Goal: Task Accomplishment & Management: Manage account settings

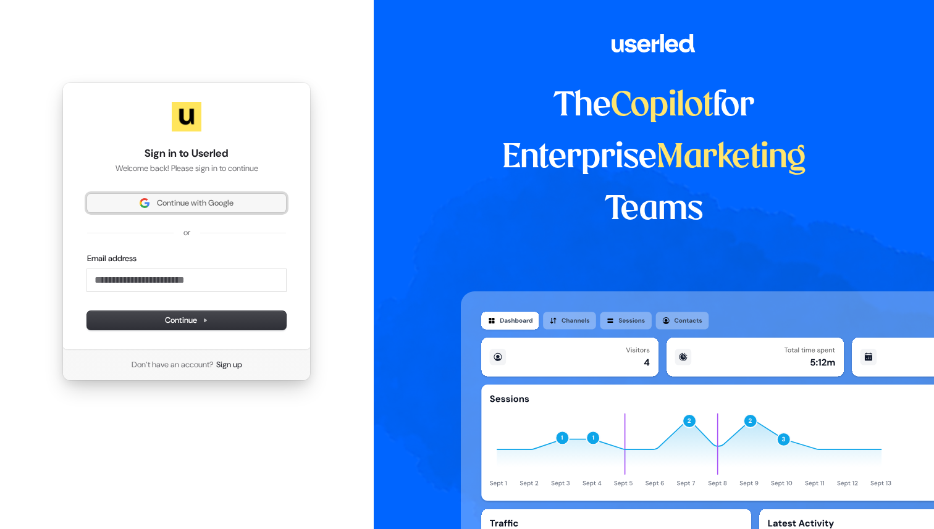
click at [190, 204] on span "Continue with Google" at bounding box center [195, 203] width 77 height 11
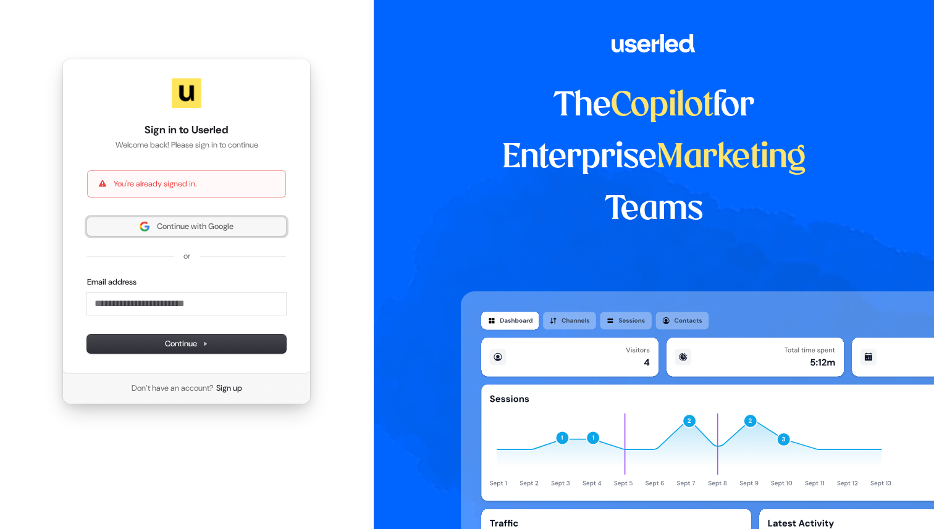
click at [240, 225] on span "Continue with Google" at bounding box center [186, 226] width 184 height 11
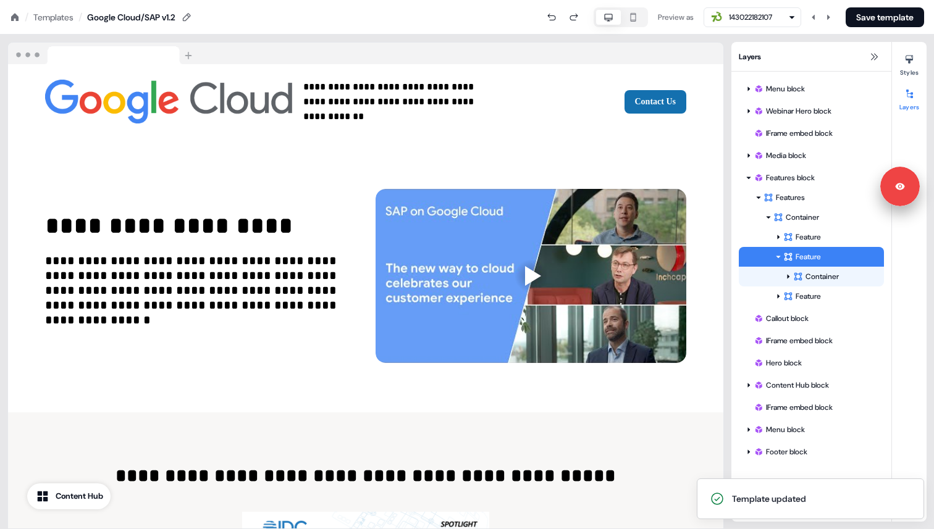
scroll to position [1828, 0]
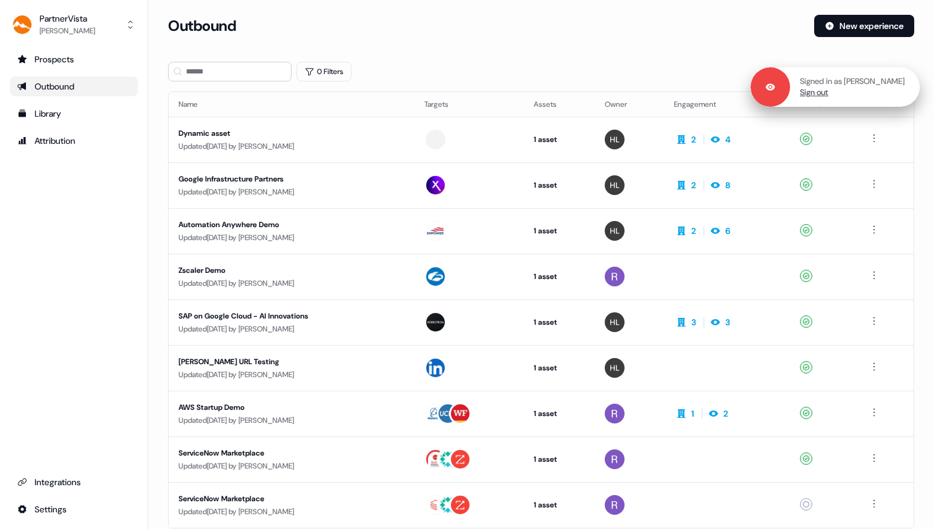
click at [813, 94] on link "Sign out" at bounding box center [814, 92] width 28 height 11
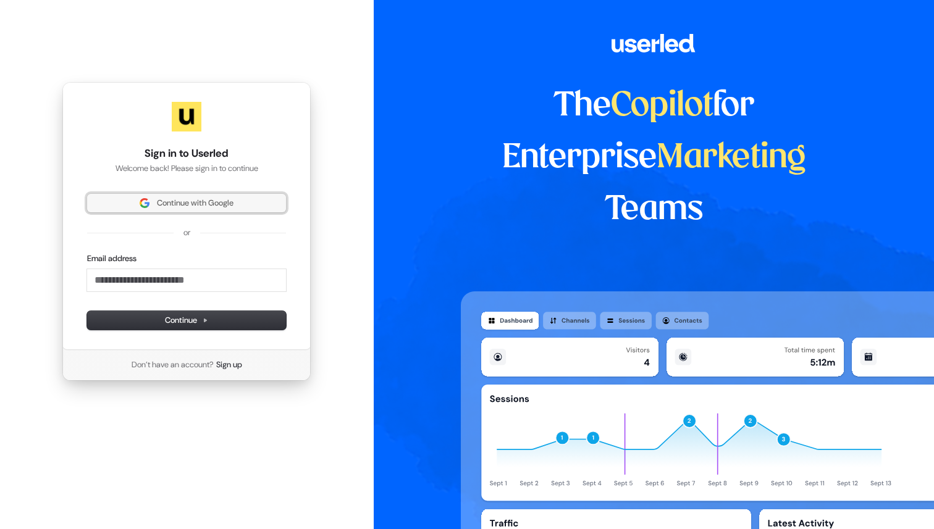
click at [222, 211] on button "Continue with Google" at bounding box center [186, 203] width 199 height 19
